Goal: Task Accomplishment & Management: Use online tool/utility

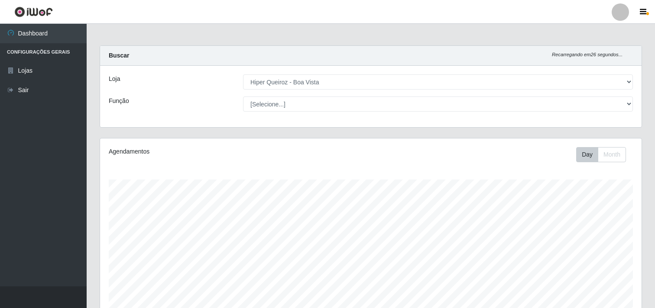
select select "514"
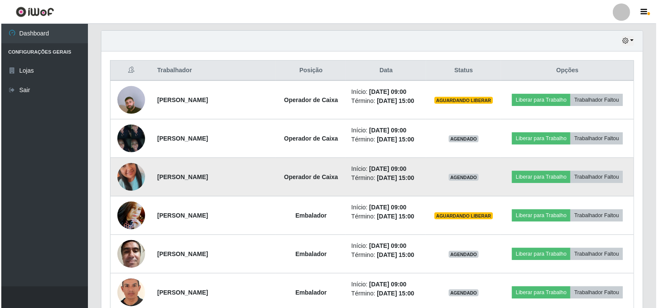
scroll to position [315, 0]
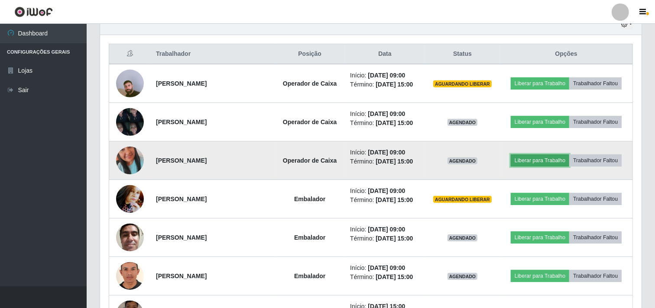
click at [548, 160] on button "Liberar para Trabalho" at bounding box center [540, 161] width 58 height 12
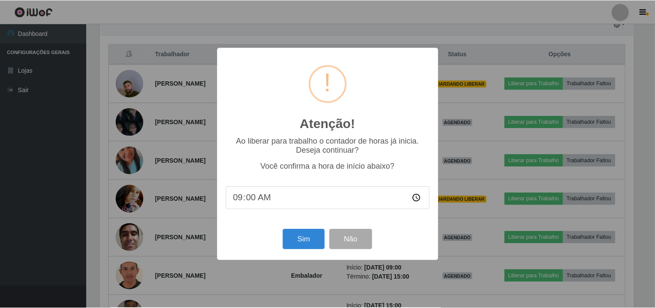
scroll to position [179, 536]
click at [310, 246] on button "Sim" at bounding box center [305, 240] width 42 height 20
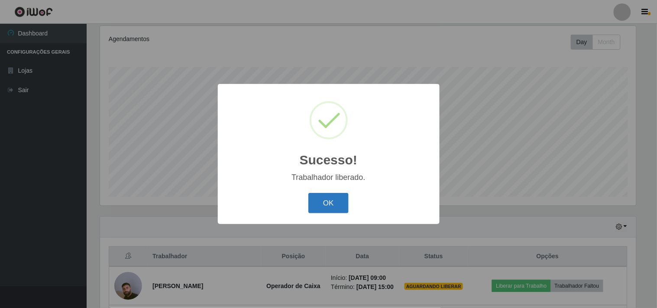
click at [325, 208] on button "OK" at bounding box center [328, 203] width 40 height 20
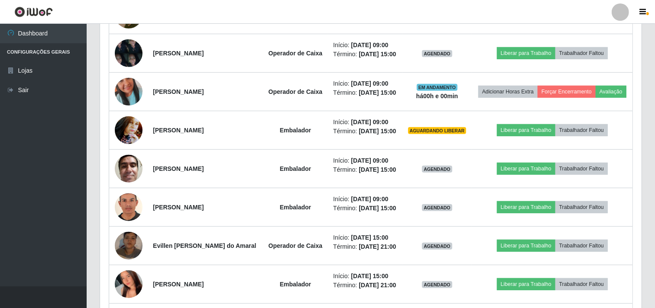
scroll to position [401, 0]
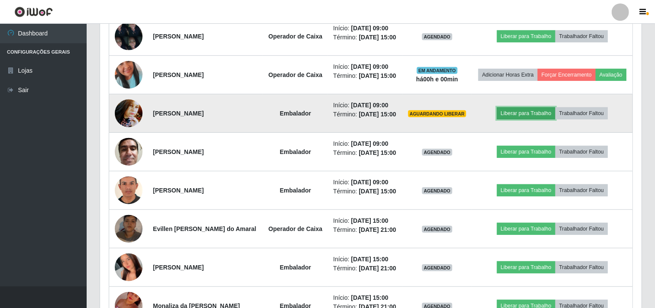
click at [535, 120] on button "Liberar para Trabalho" at bounding box center [526, 113] width 58 height 12
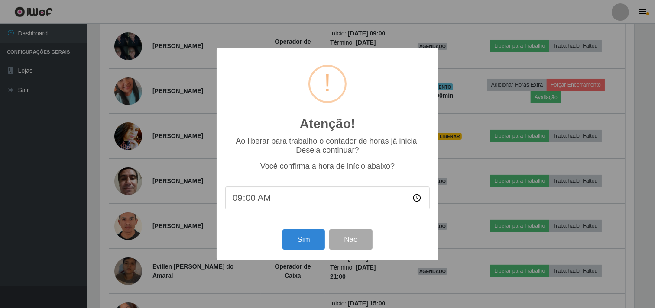
scroll to position [179, 536]
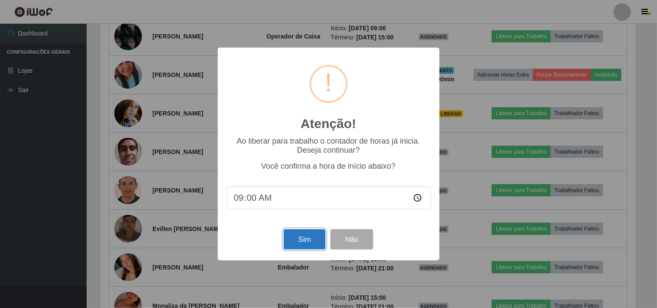
click at [315, 239] on button "Sim" at bounding box center [305, 240] width 42 height 20
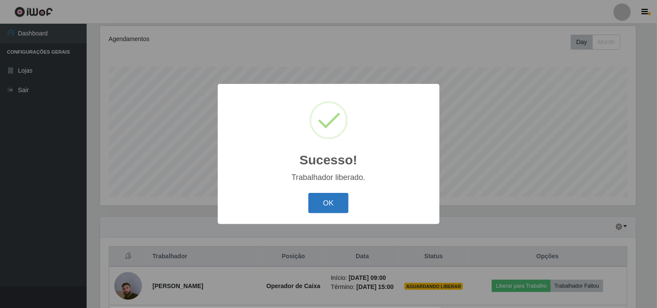
click at [341, 203] on button "OK" at bounding box center [328, 203] width 40 height 20
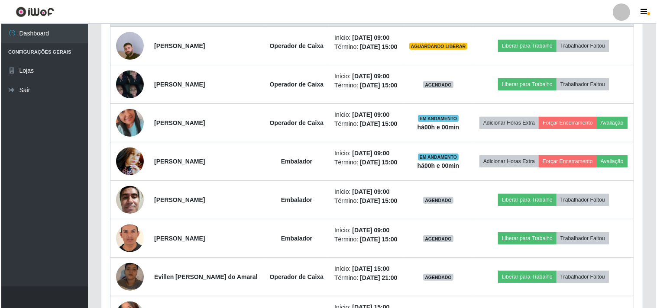
scroll to position [401, 0]
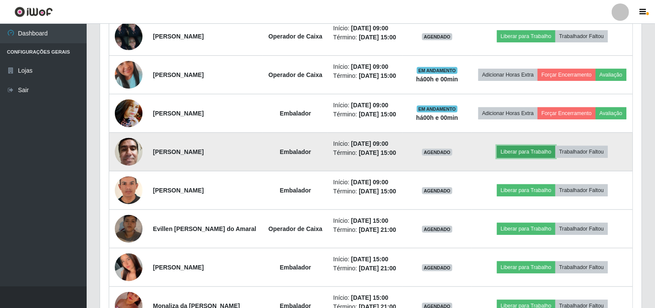
click at [539, 158] on button "Liberar para Trabalho" at bounding box center [526, 152] width 58 height 12
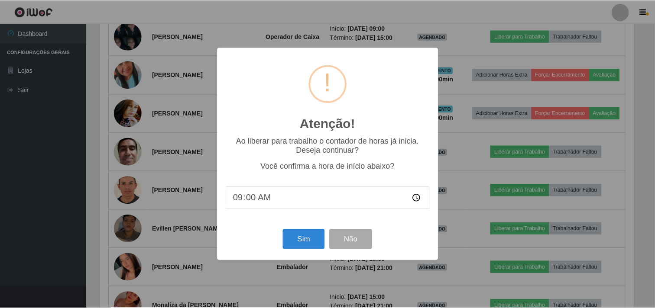
scroll to position [179, 536]
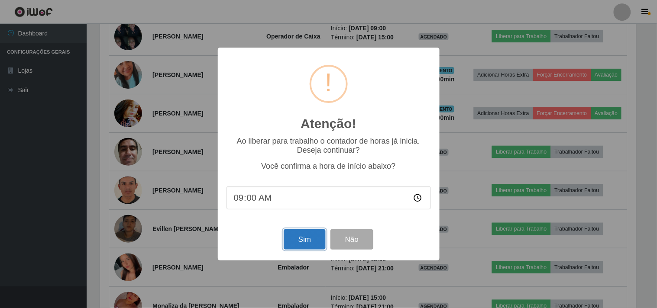
click at [295, 239] on button "Sim" at bounding box center [305, 240] width 42 height 20
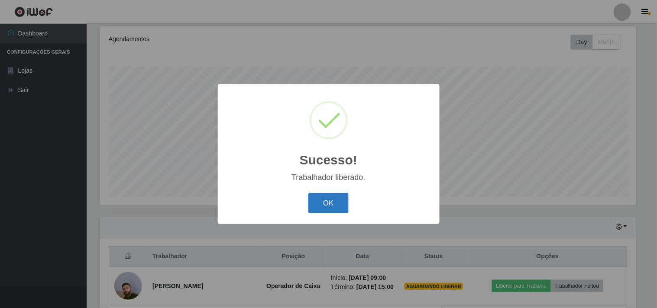
click at [322, 207] on button "OK" at bounding box center [328, 203] width 40 height 20
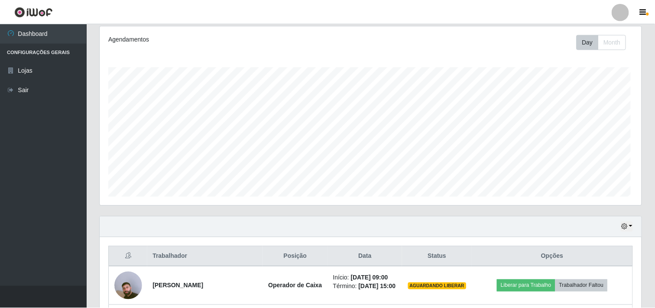
scroll to position [0, 0]
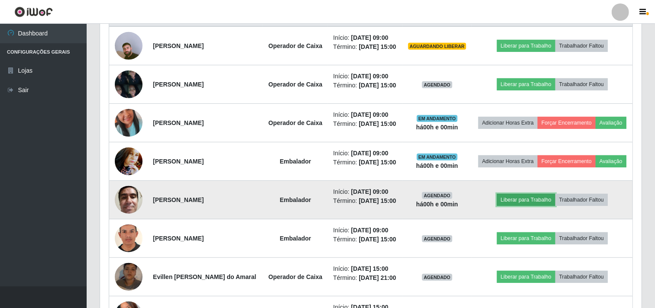
click at [533, 206] on button "Liberar para Trabalho" at bounding box center [526, 200] width 58 height 12
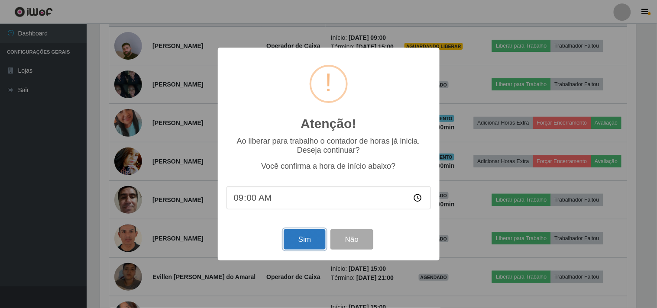
click at [300, 242] on button "Sim" at bounding box center [305, 240] width 42 height 20
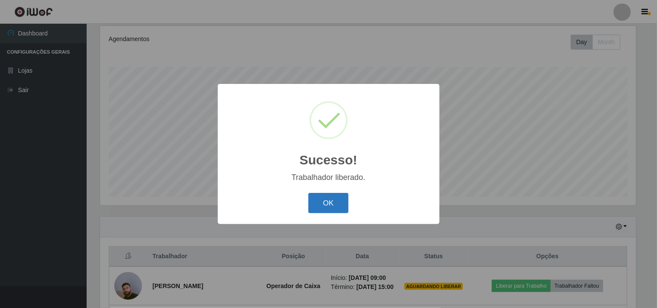
click at [343, 205] on button "OK" at bounding box center [328, 203] width 40 height 20
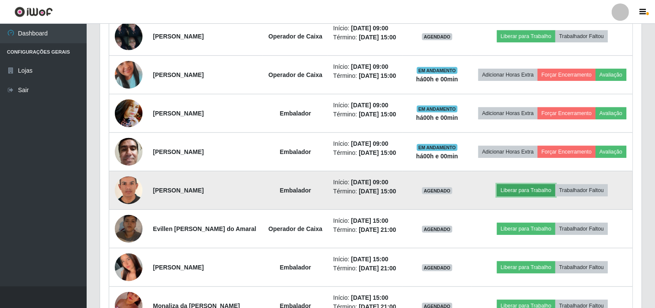
click at [509, 197] on button "Liberar para Trabalho" at bounding box center [526, 191] width 58 height 12
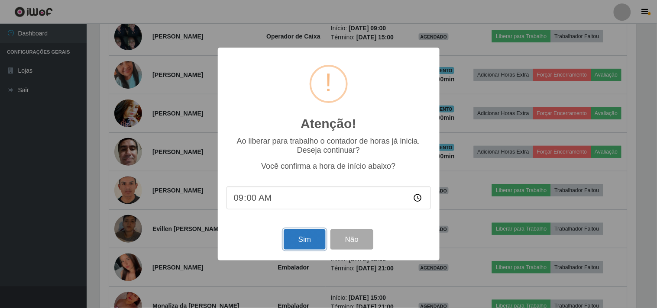
click at [301, 246] on button "Sim" at bounding box center [305, 240] width 42 height 20
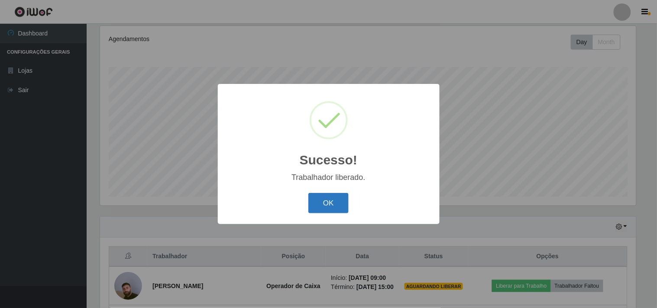
click at [324, 204] on button "OK" at bounding box center [328, 203] width 40 height 20
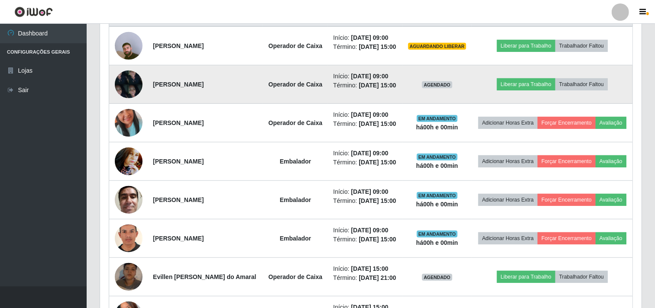
click at [133, 91] on img at bounding box center [129, 84] width 28 height 37
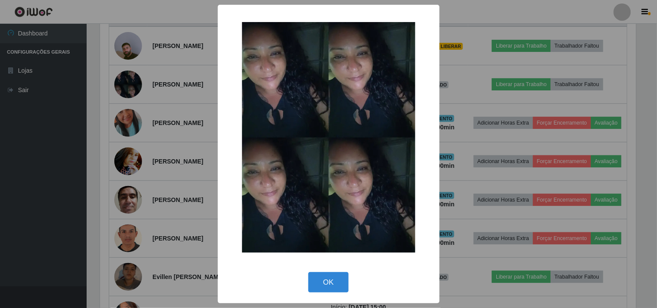
click at [41, 97] on div "× OK Cancel" at bounding box center [328, 154] width 657 height 308
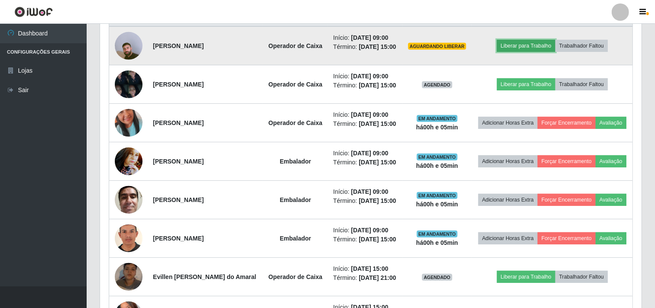
click at [513, 49] on button "Liberar para Trabalho" at bounding box center [526, 46] width 58 height 12
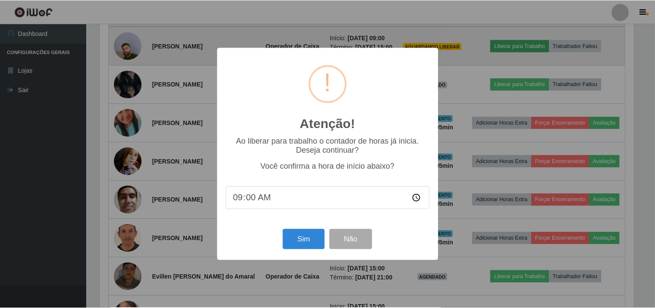
scroll to position [179, 536]
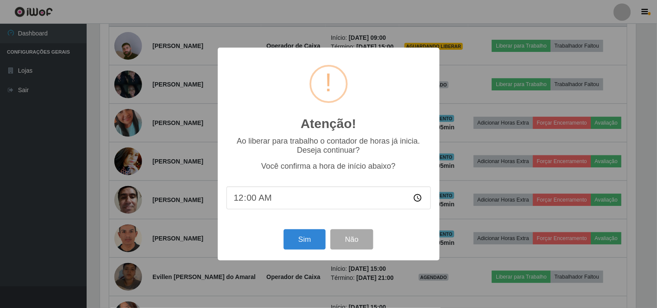
type input "05:00"
click at [235, 201] on input "time" at bounding box center [329, 198] width 204 height 23
type input "09:05"
click at [306, 245] on button "Sim" at bounding box center [305, 240] width 42 height 20
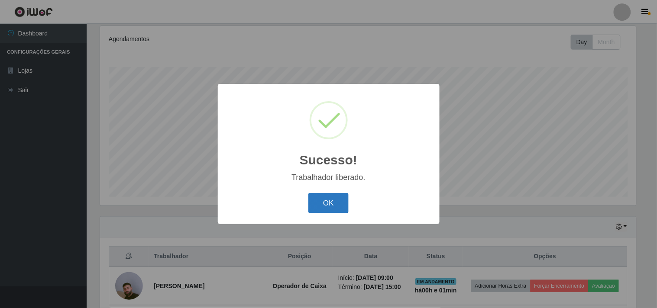
click at [334, 201] on button "OK" at bounding box center [328, 203] width 40 height 20
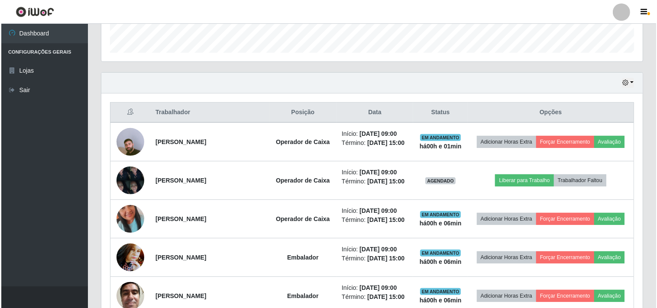
scroll to position [305, 0]
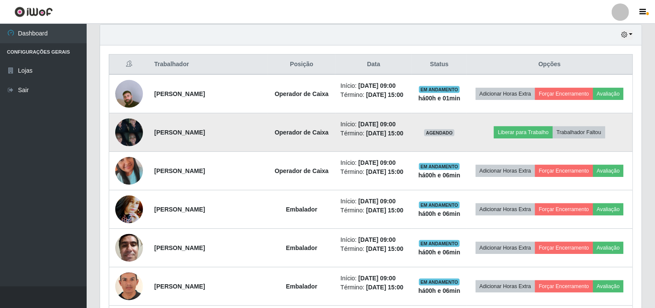
click at [120, 136] on img at bounding box center [129, 132] width 28 height 37
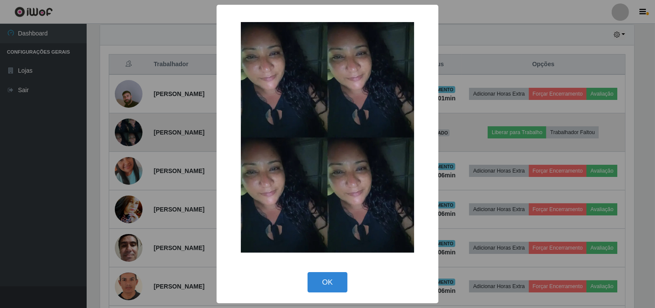
scroll to position [179, 536]
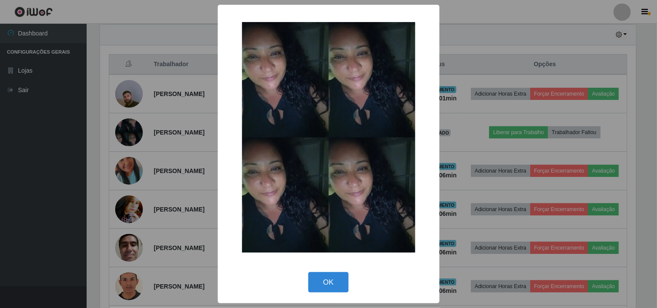
click at [61, 175] on div "× OK Cancel" at bounding box center [328, 154] width 657 height 308
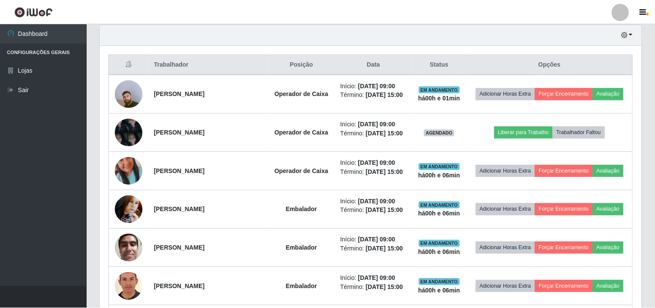
scroll to position [179, 542]
